Goal: Navigation & Orientation: Find specific page/section

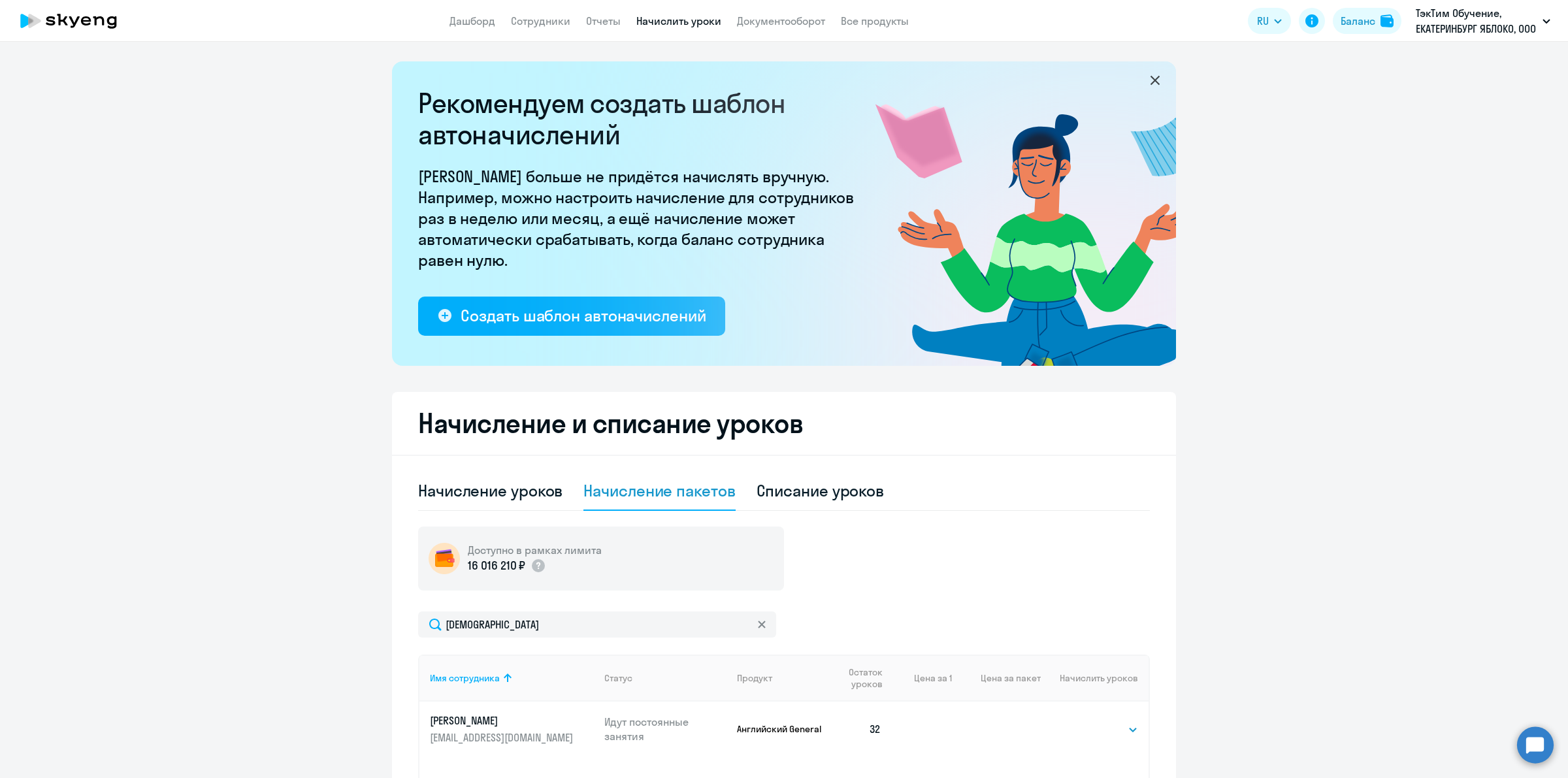
select select "10"
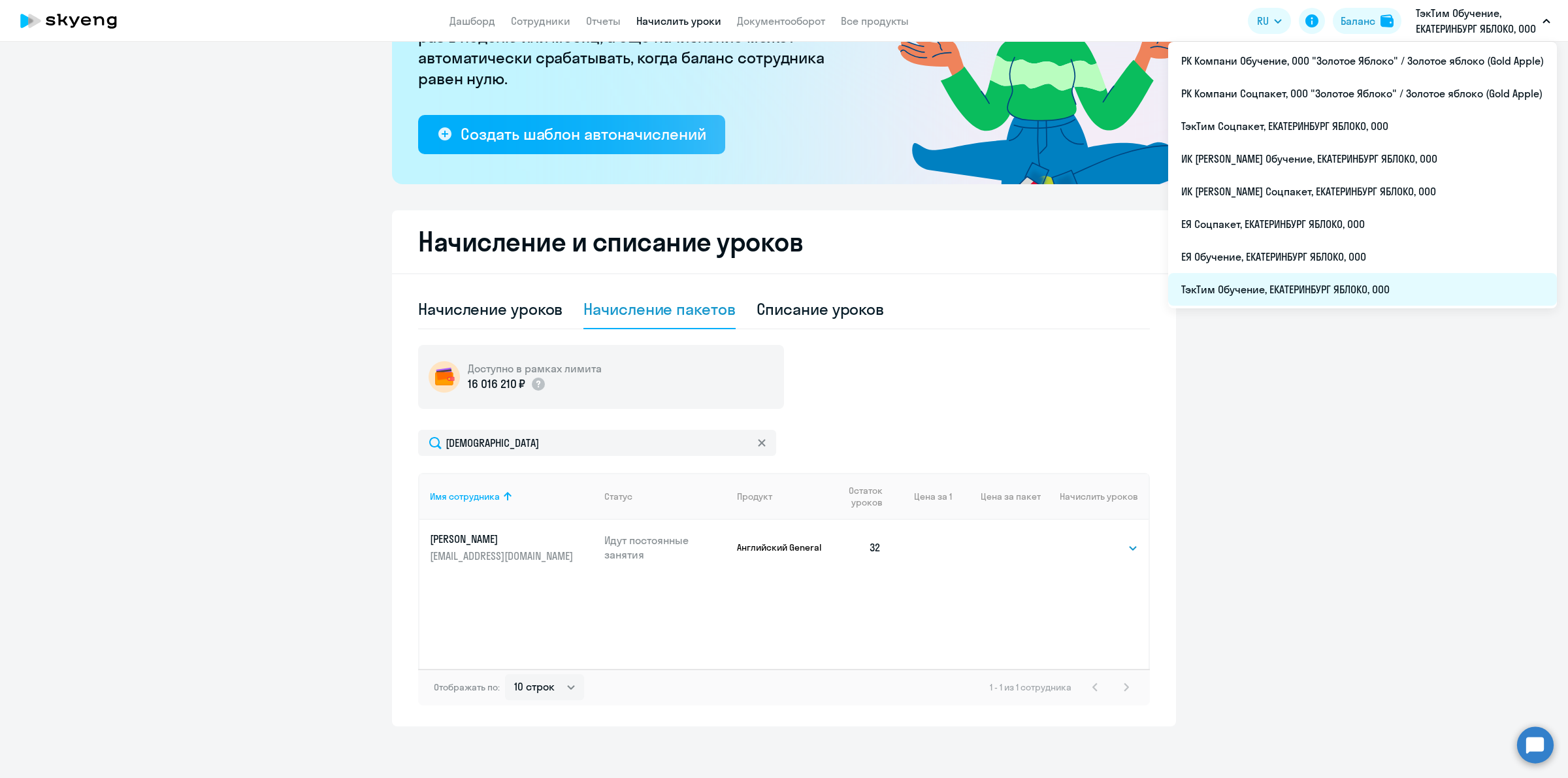
click at [1353, 286] on li "ТэкТим Обучение, ЕКАТЕРИНБУРГ ЯБЛОКО, ООО" at bounding box center [1362, 289] width 389 height 32
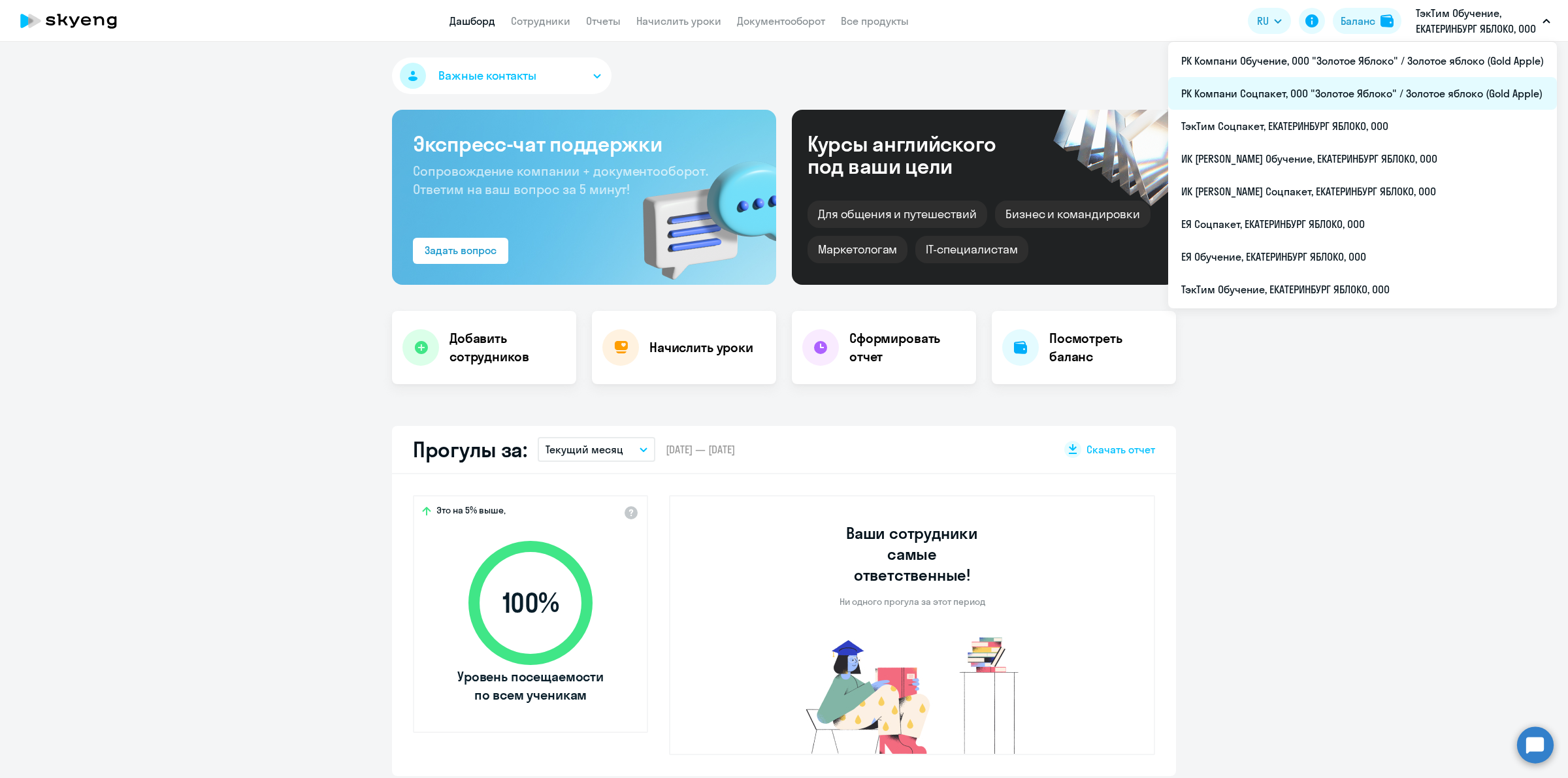
click at [1402, 101] on li "РК Компани Соцпакет, ООО "Золотое Яблоко" / Золотое яблоко (Gold Apple)" at bounding box center [1362, 93] width 389 height 32
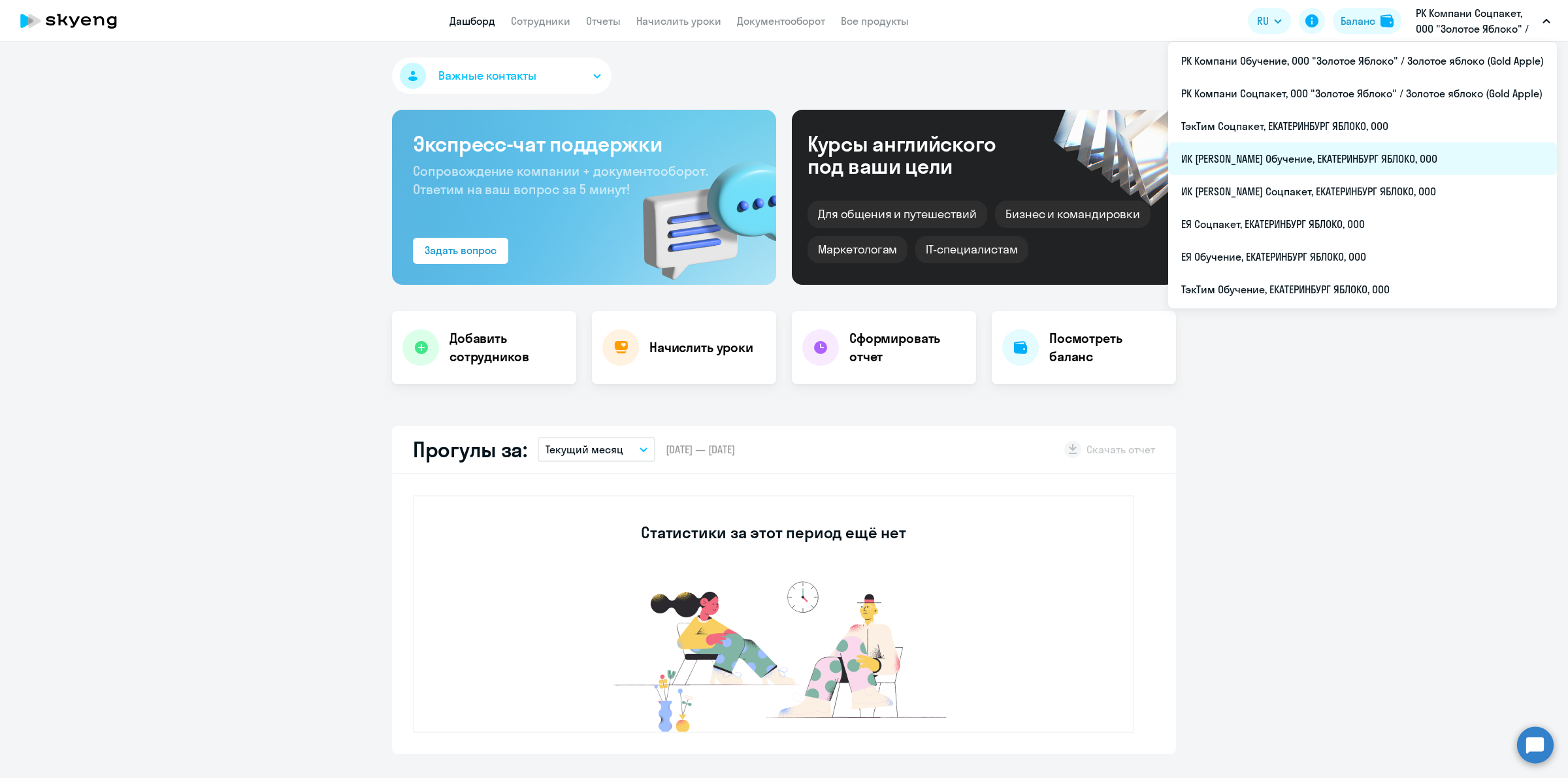
select select "30"
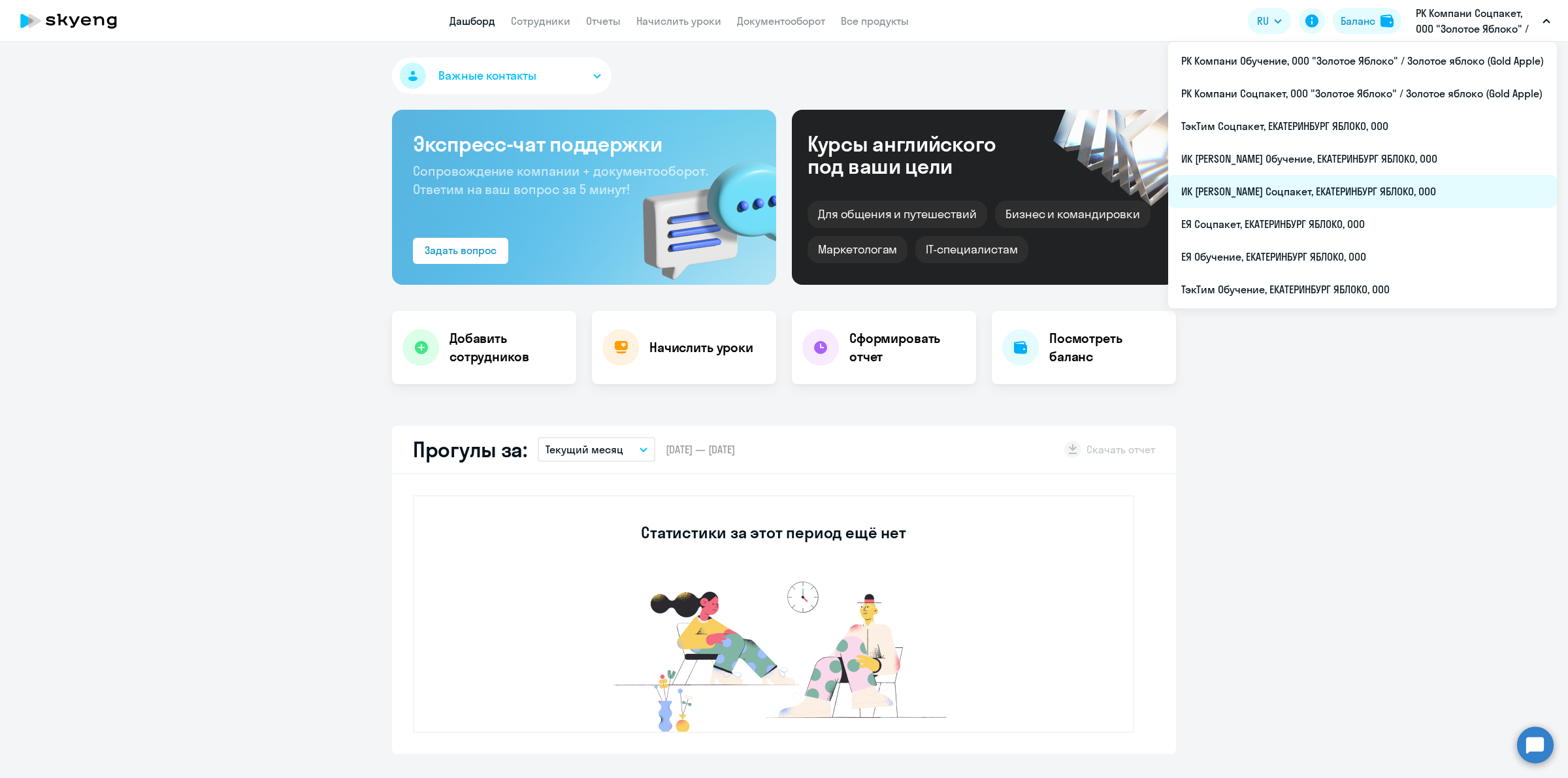
click at [1387, 184] on li "ИК [PERSON_NAME] Соцпакет, ЕКАТЕРИНБУРГ ЯБЛОКО, ООО" at bounding box center [1362, 191] width 389 height 32
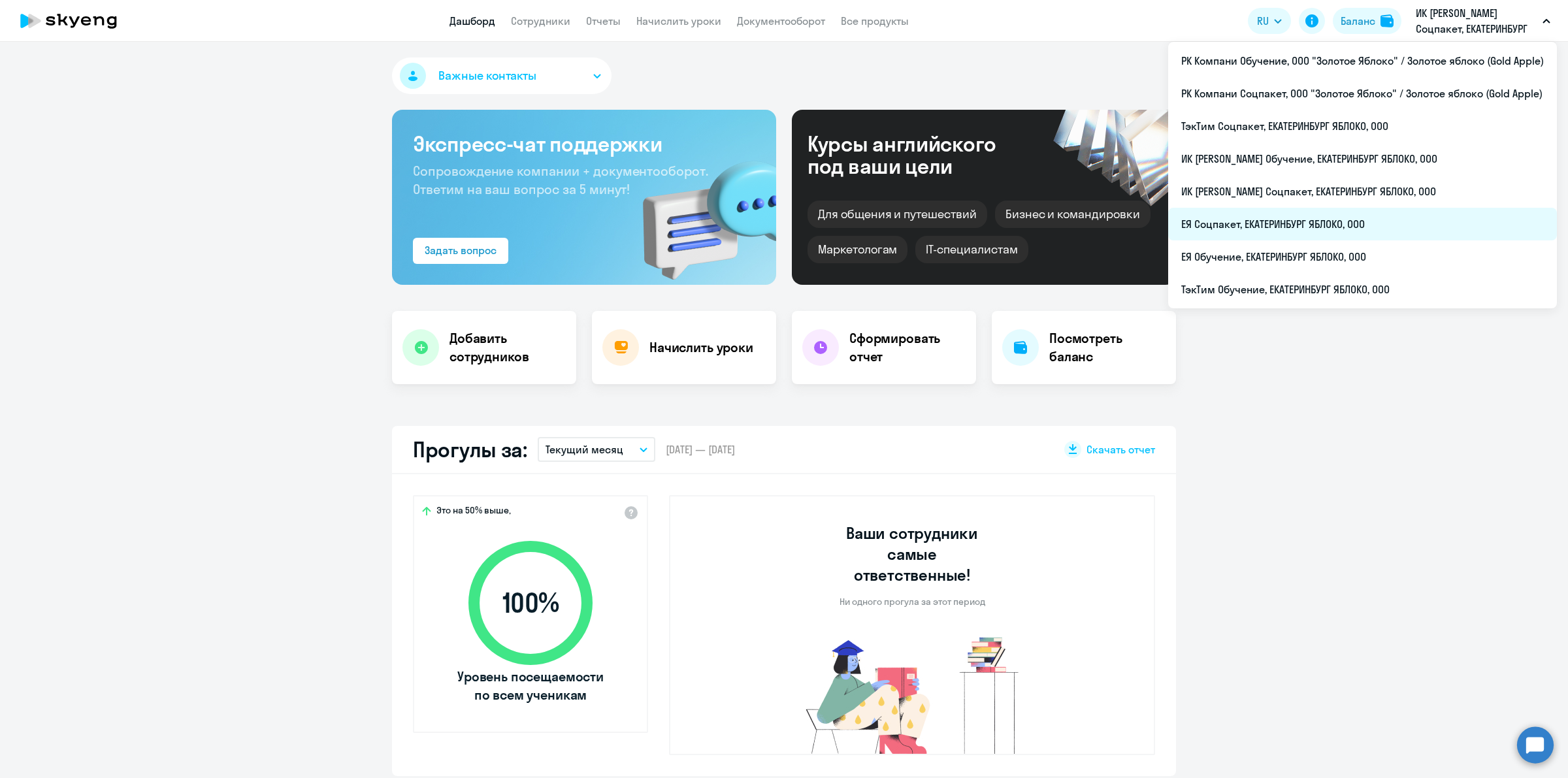
click at [1393, 226] on li "ЕЯ Соцпакет, ЕКАТЕРИНБУРГ ЯБЛОКО, ООО" at bounding box center [1362, 223] width 389 height 32
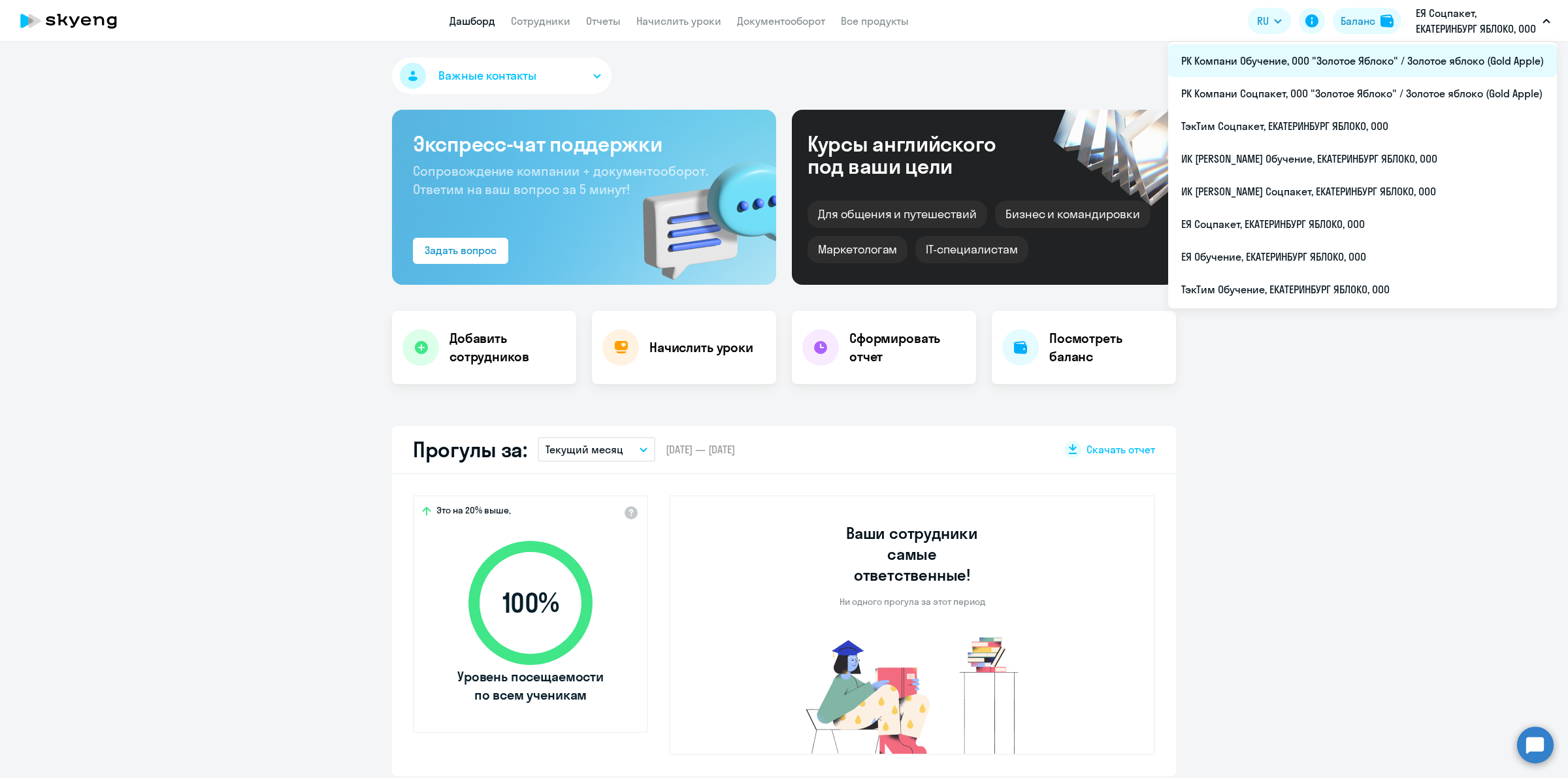
click at [1408, 64] on li "РК Компани Обучение, ООО "Золотое Яблоко" / Золотое яблоко (Gold Apple)" at bounding box center [1362, 60] width 389 height 32
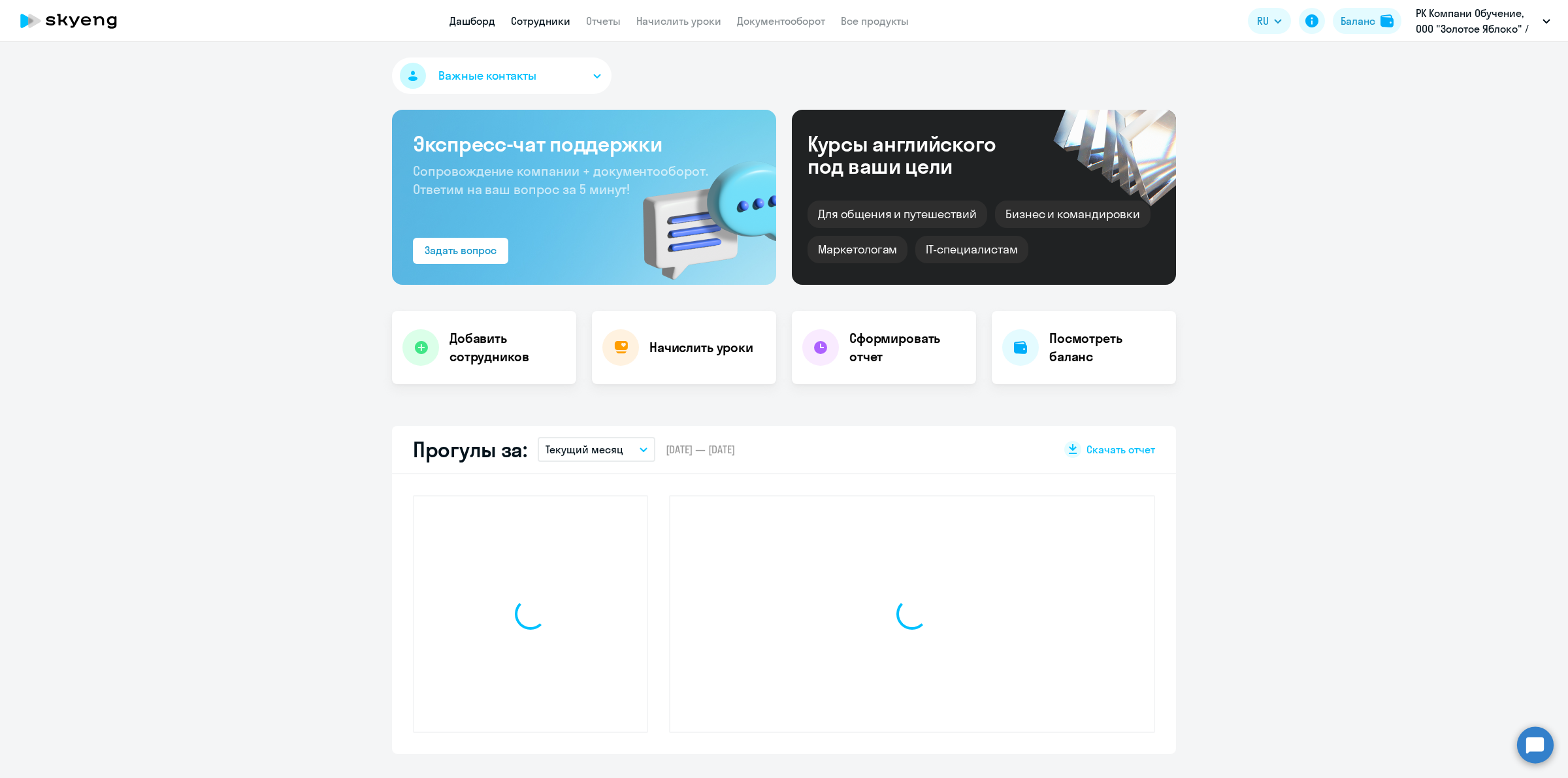
click at [560, 25] on link "Сотрудники" at bounding box center [540, 21] width 59 height 13
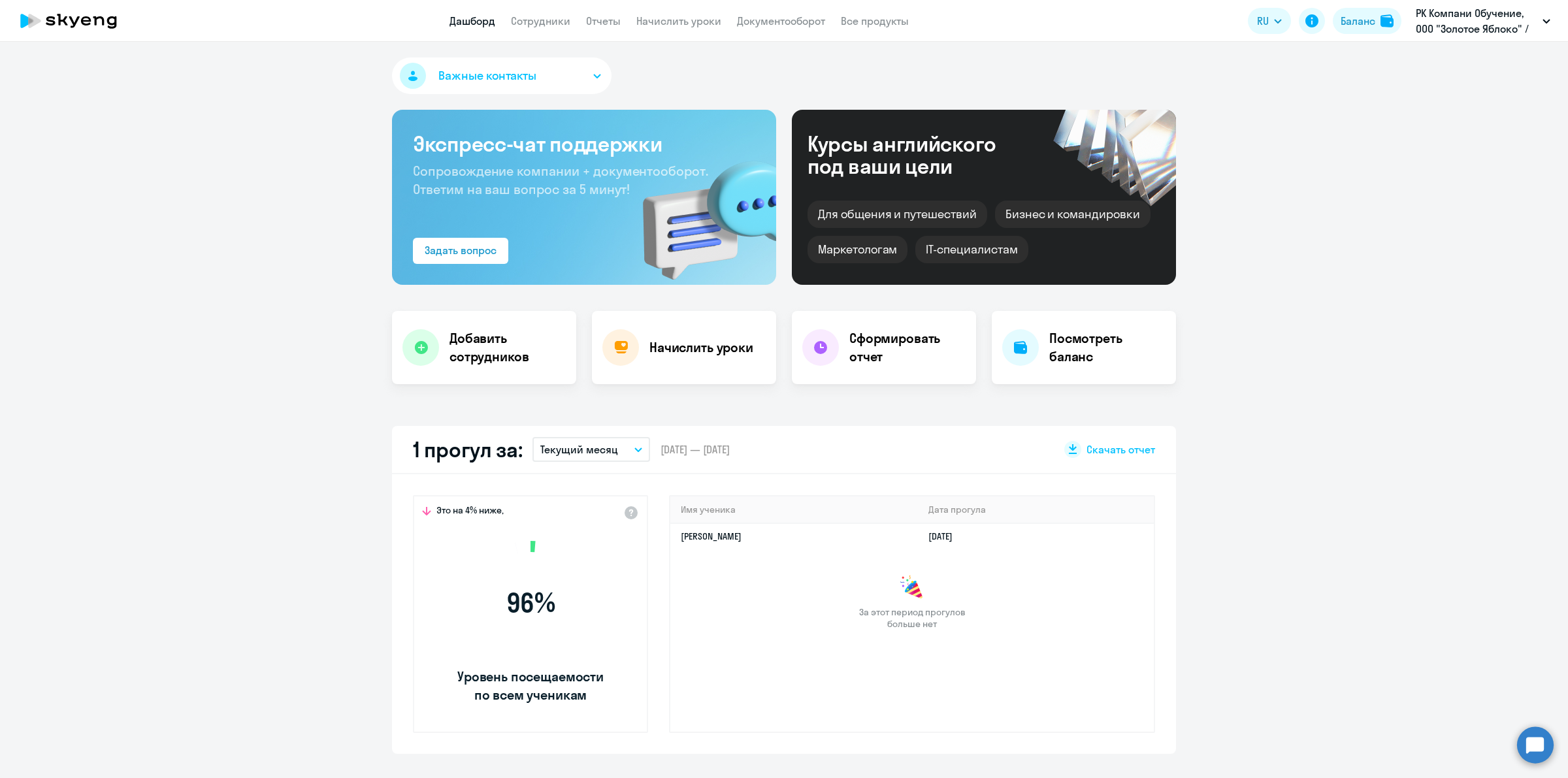
select select "30"
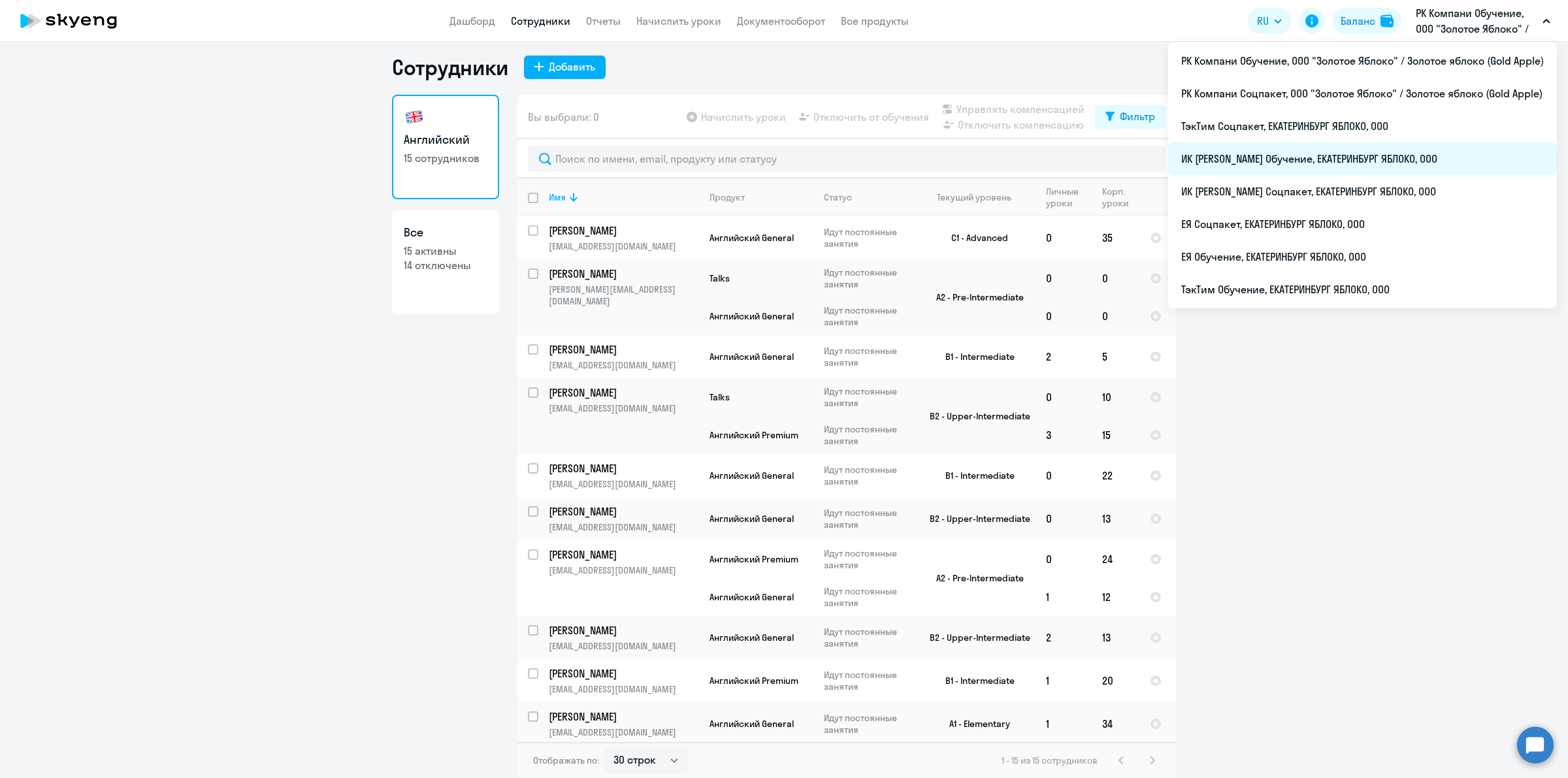
click at [1368, 161] on li "ИК [PERSON_NAME] Обучение, ЕКАТЕРИНБУРГ ЯБЛОКО, ООО" at bounding box center [1362, 158] width 389 height 32
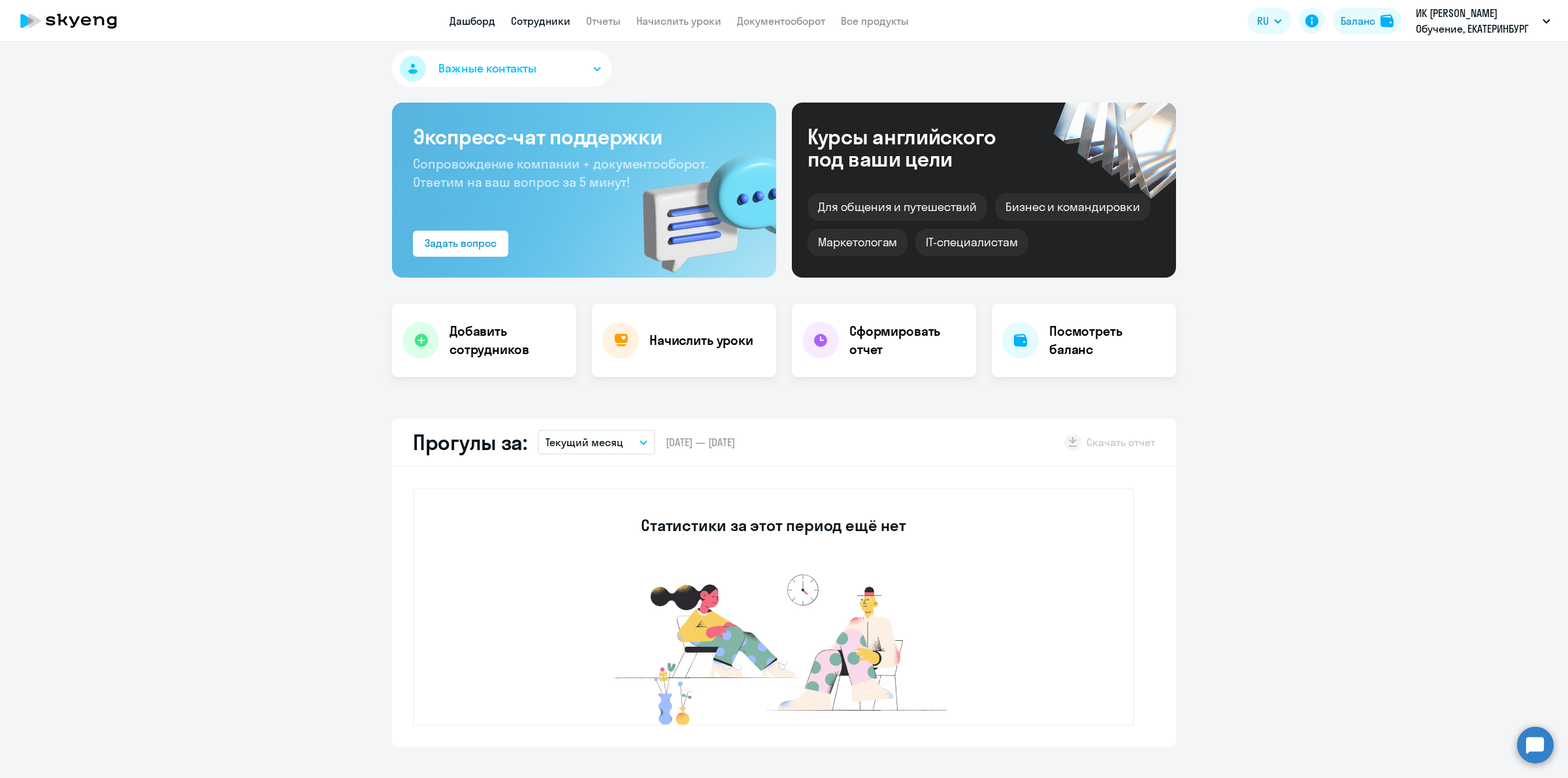
click at [550, 20] on link "Сотрудники" at bounding box center [540, 21] width 59 height 13
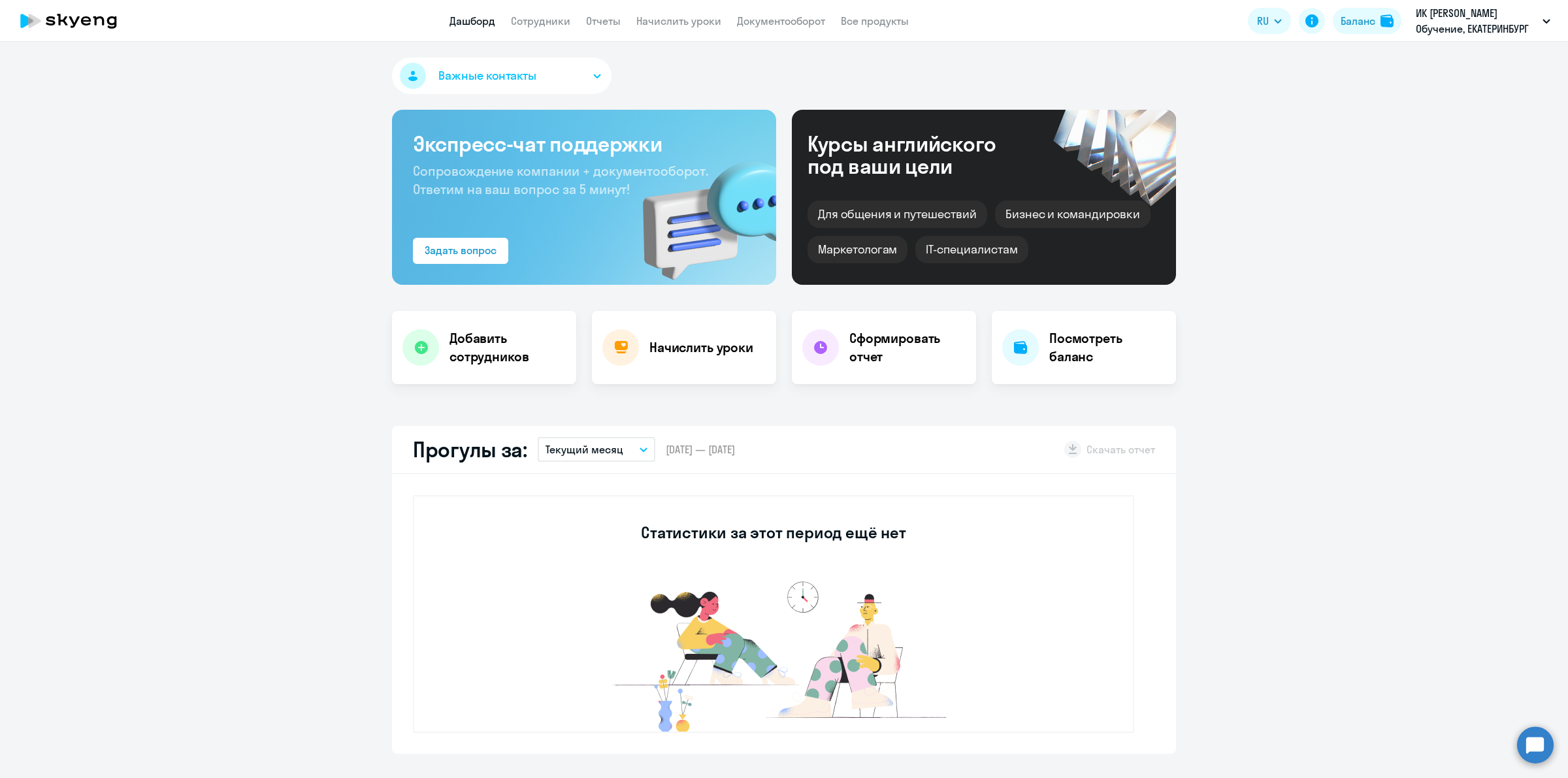
select select "30"
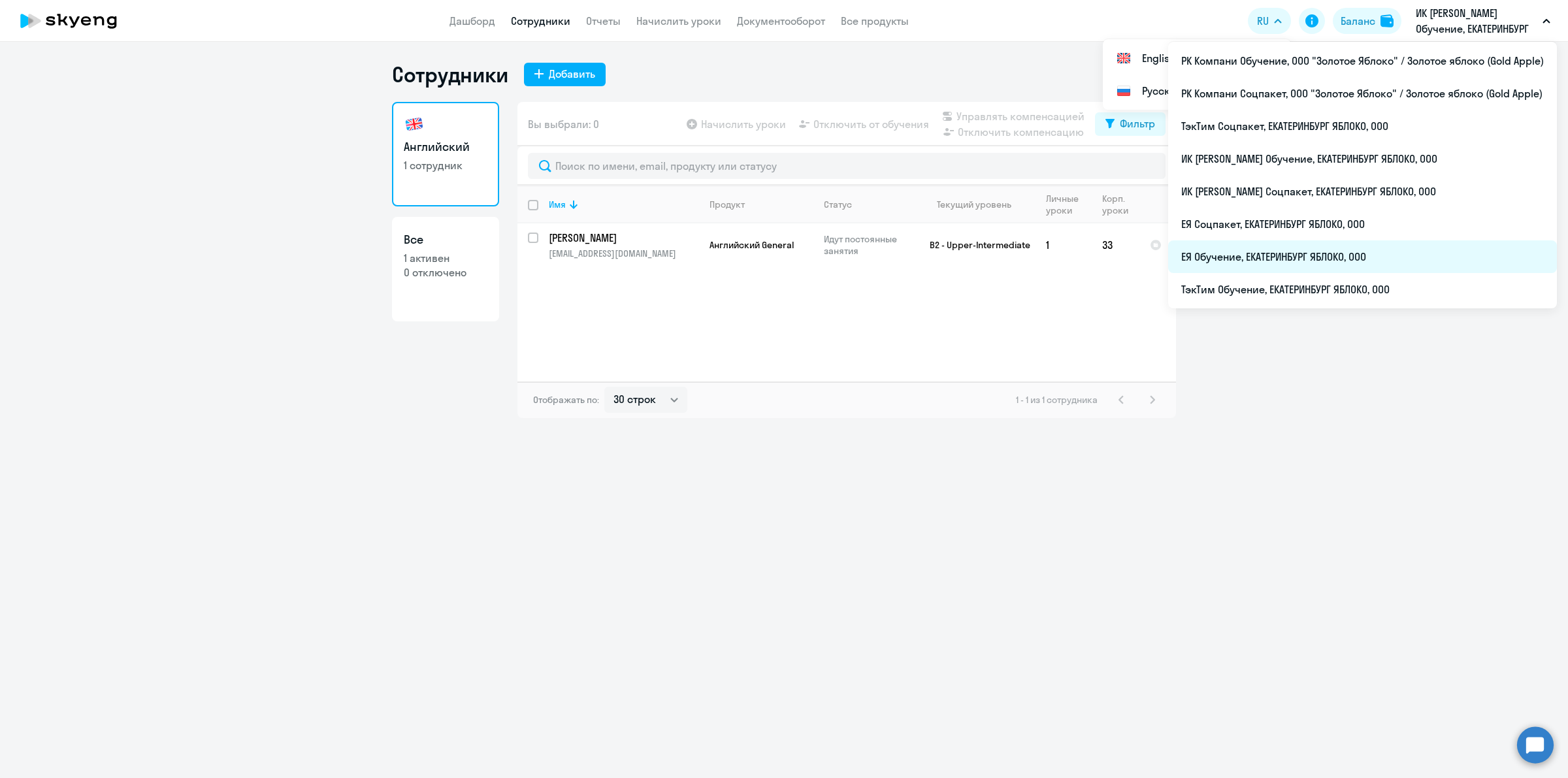
click at [1341, 256] on li "ЕЯ Обучение, ЕКАТЕРИНБУРГ ЯБЛОКО, ООО" at bounding box center [1362, 256] width 389 height 32
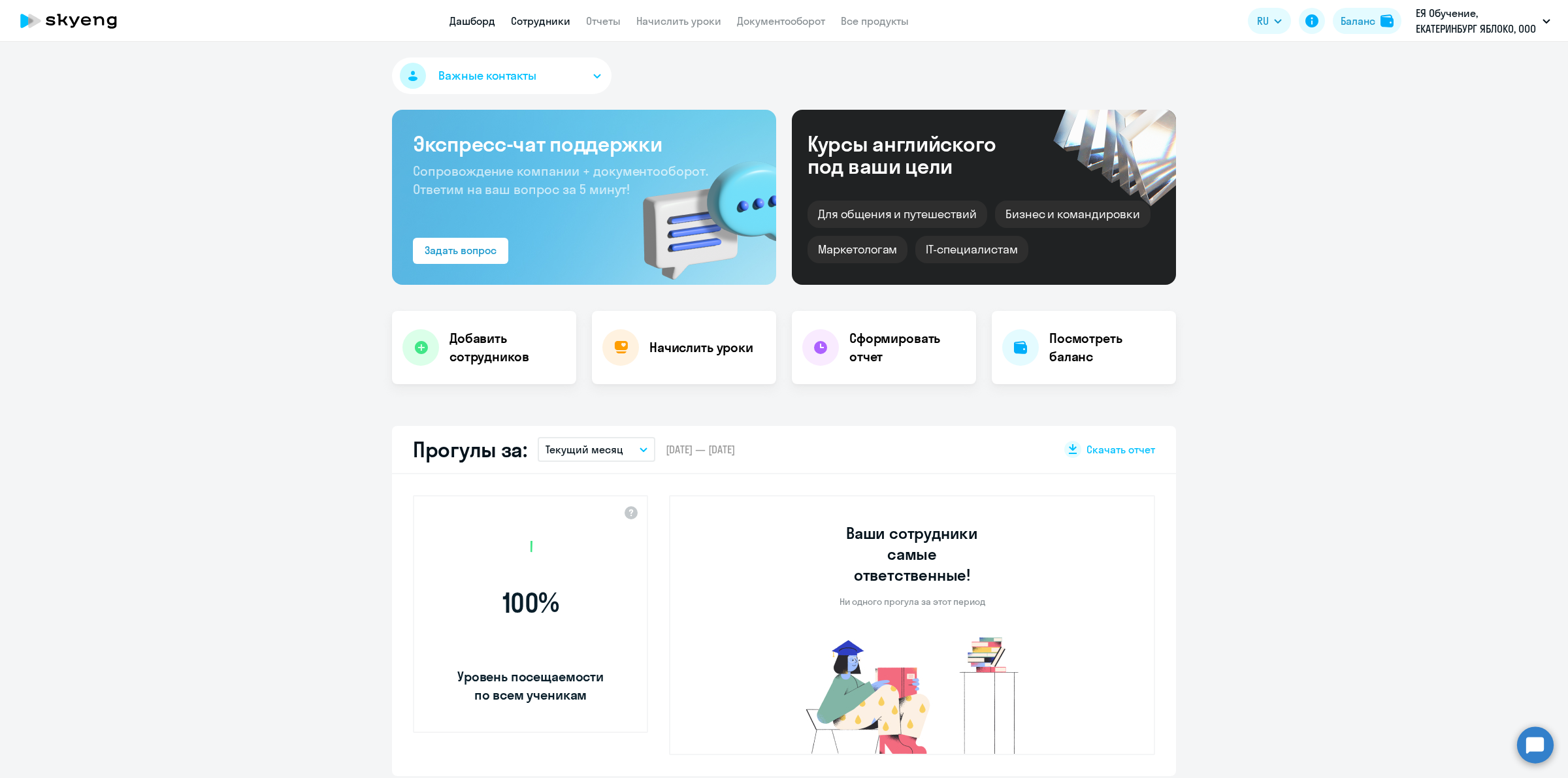
click at [534, 21] on link "Сотрудники" at bounding box center [540, 21] width 59 height 13
select select "30"
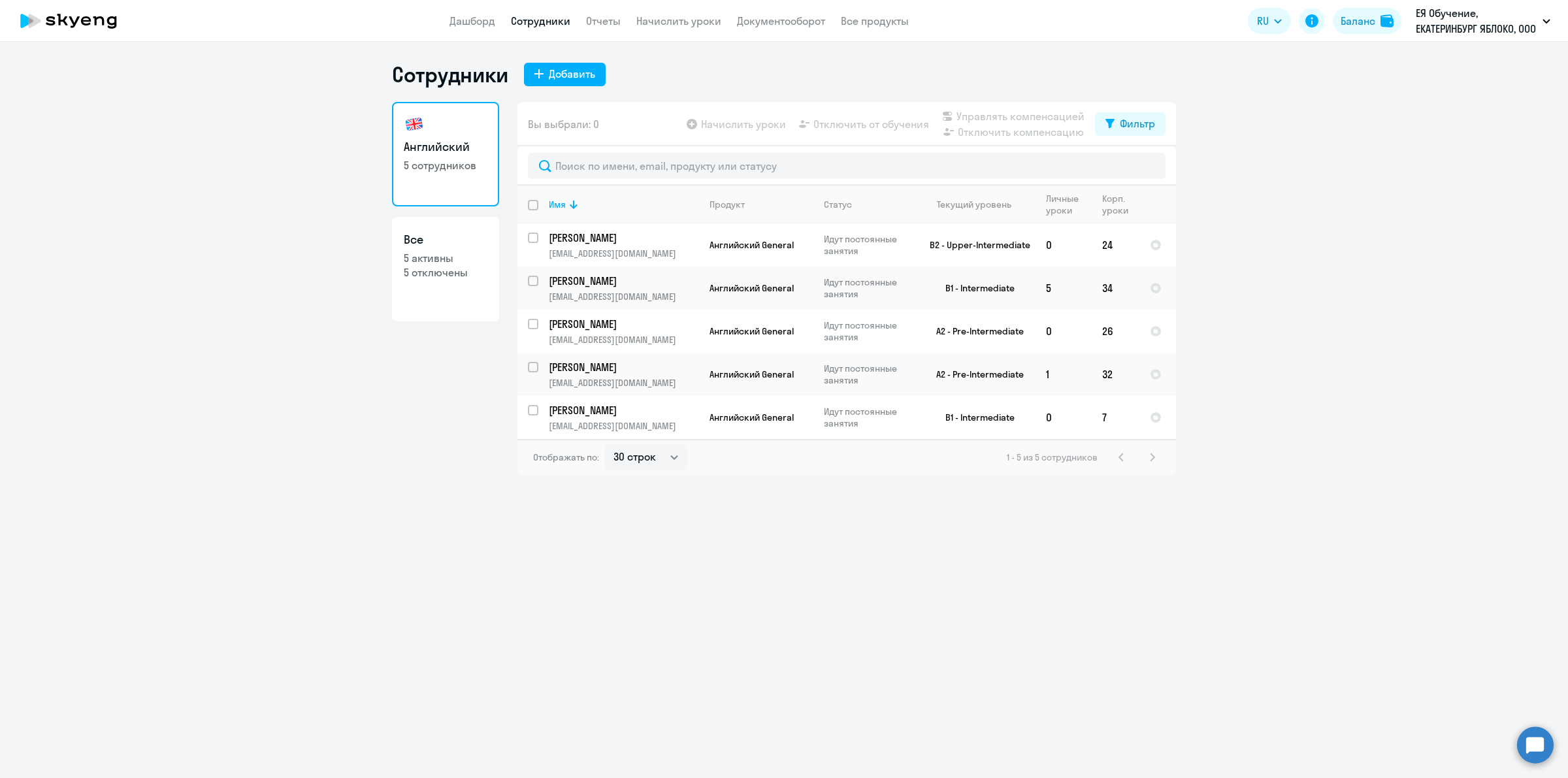
drag, startPoint x: 1364, startPoint y: 370, endPoint x: 1202, endPoint y: 321, distance: 169.2
click at [1364, 370] on ng-component "Сотрудники Добавить Английский 5 сотрудников Все 5 активны 5 отключены Вы выбра…" at bounding box center [784, 268] width 1568 height 414
